Goal: Transaction & Acquisition: Purchase product/service

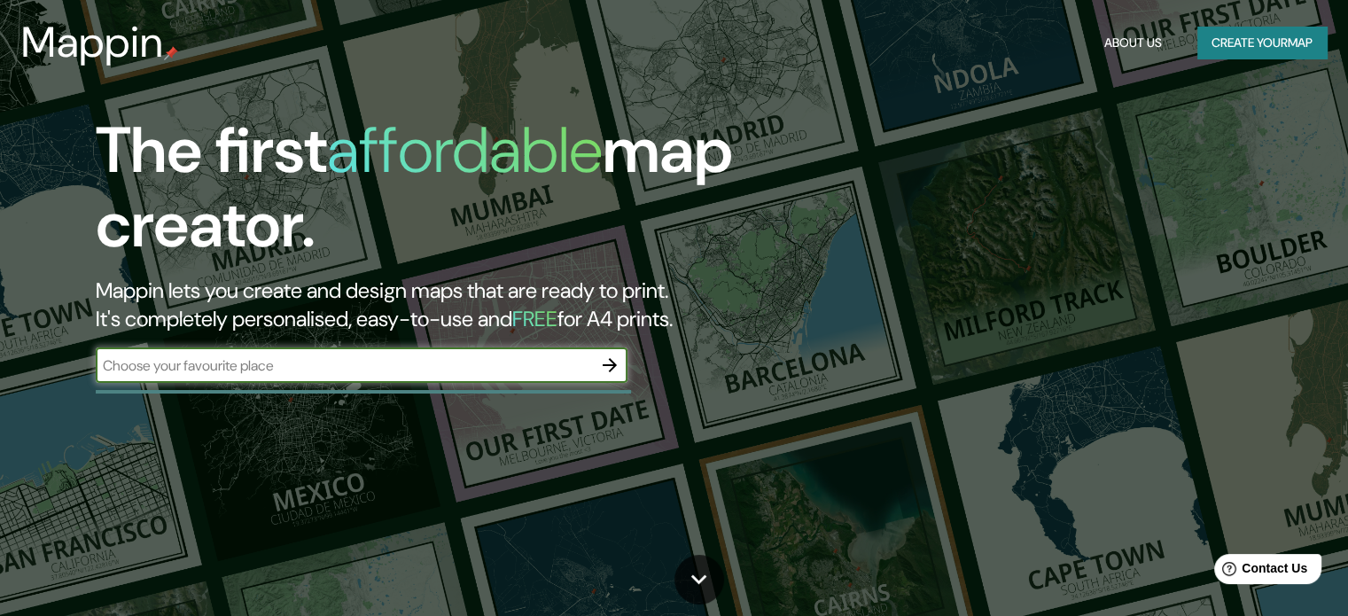
click at [609, 362] on icon "button" at bounding box center [609, 364] width 21 height 21
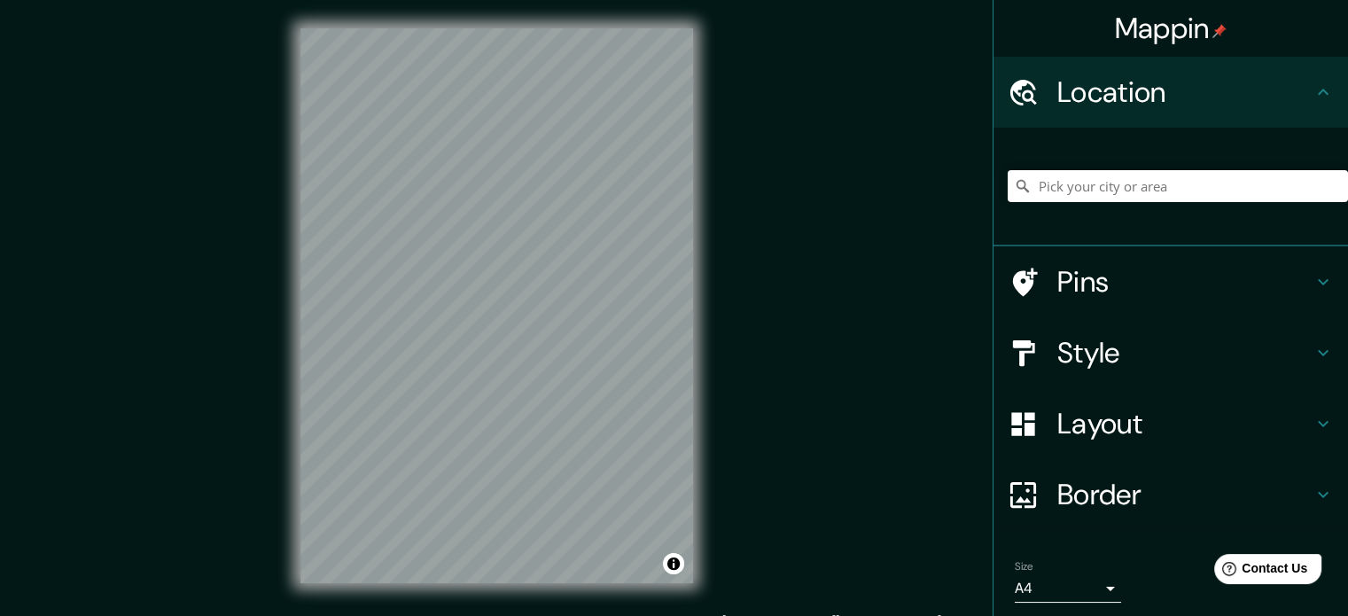
click at [1129, 339] on h4 "Style" at bounding box center [1184, 352] width 255 height 35
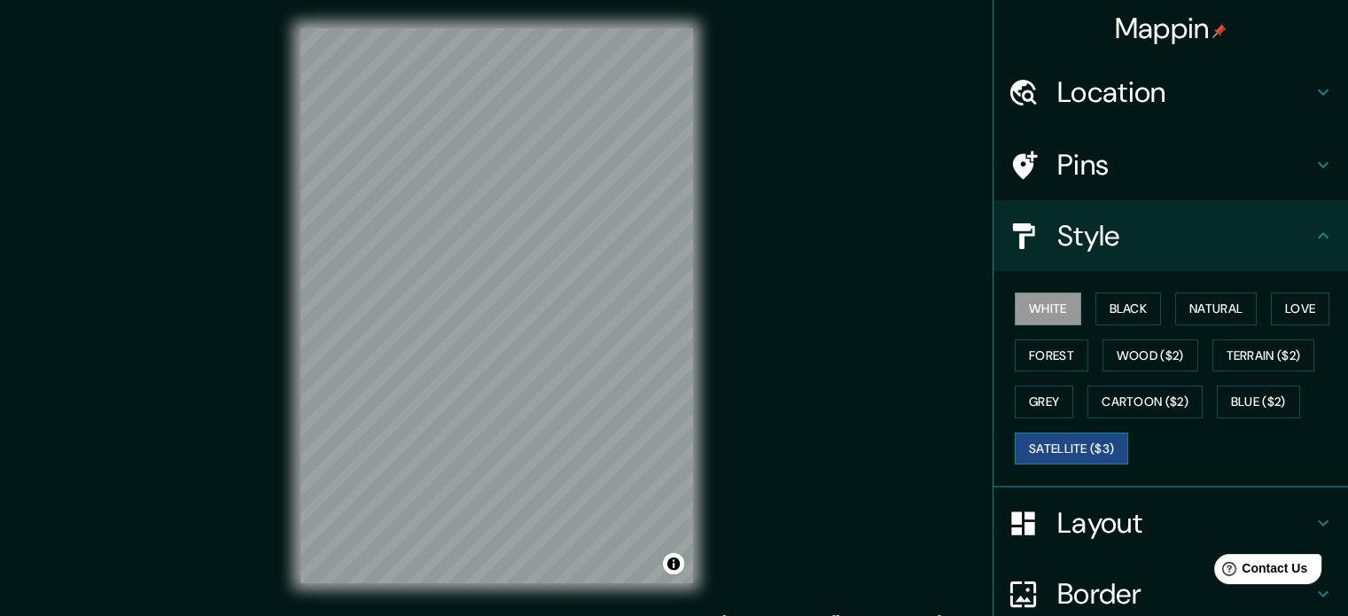
click at [1100, 435] on button "Satellite ($3)" at bounding box center [1071, 448] width 113 height 33
